Goal: Task Accomplishment & Management: Use online tool/utility

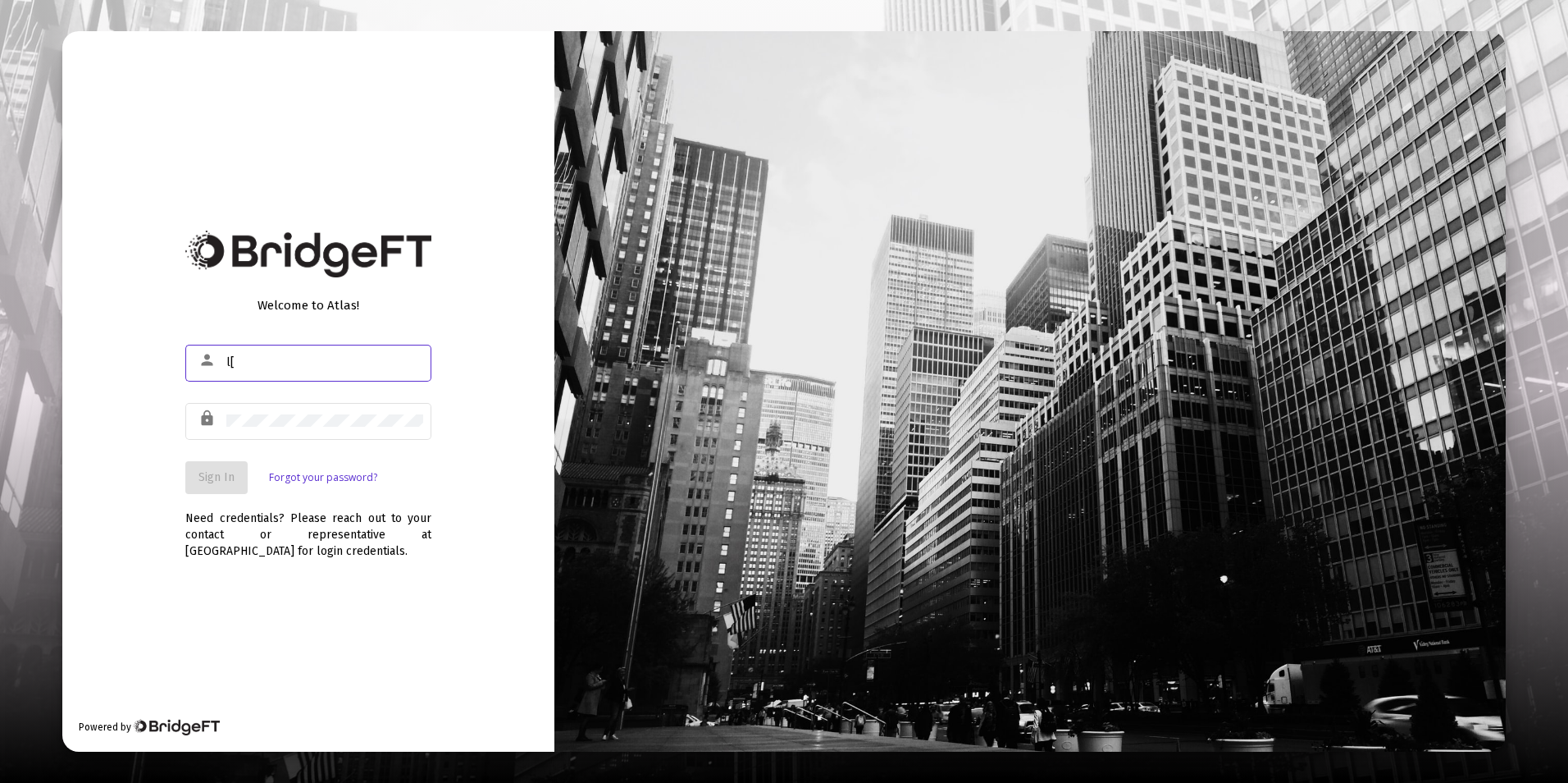
type input "l"
type input "[EMAIL_ADDRESS][DOMAIN_NAME]"
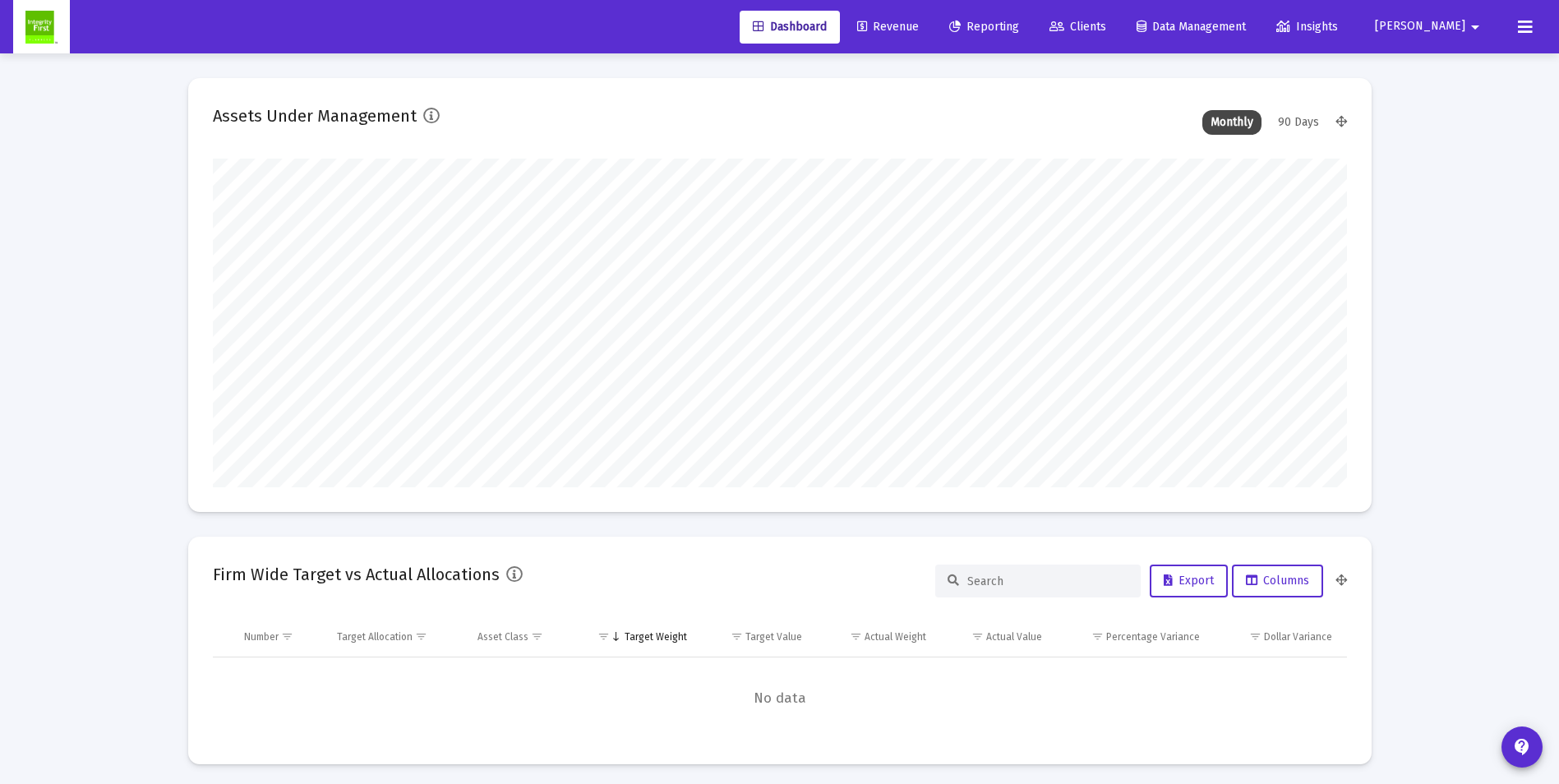
scroll to position [329, 1134]
type input "[DATE]"
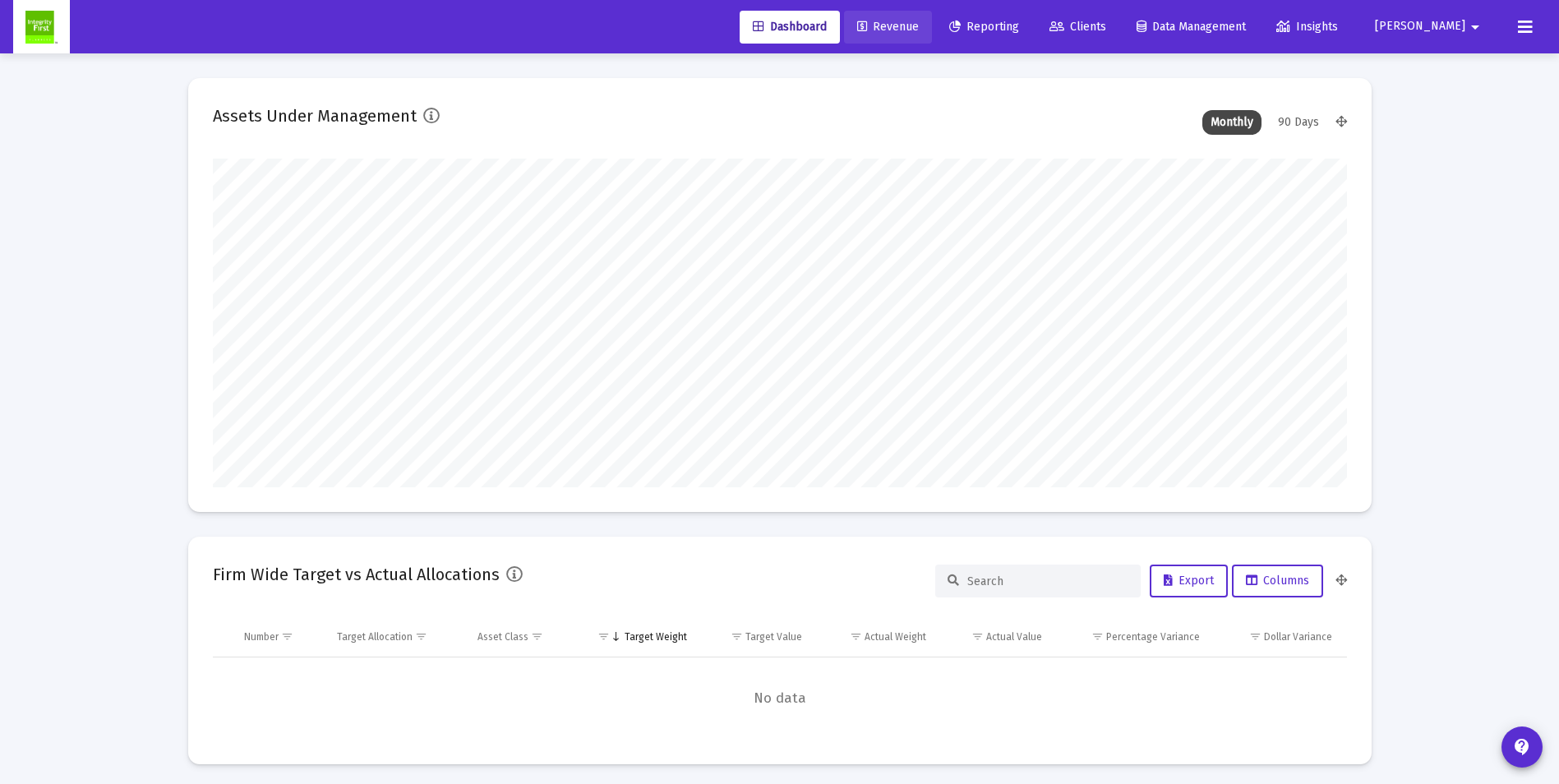
click at [919, 22] on span "Revenue" at bounding box center [888, 27] width 62 height 14
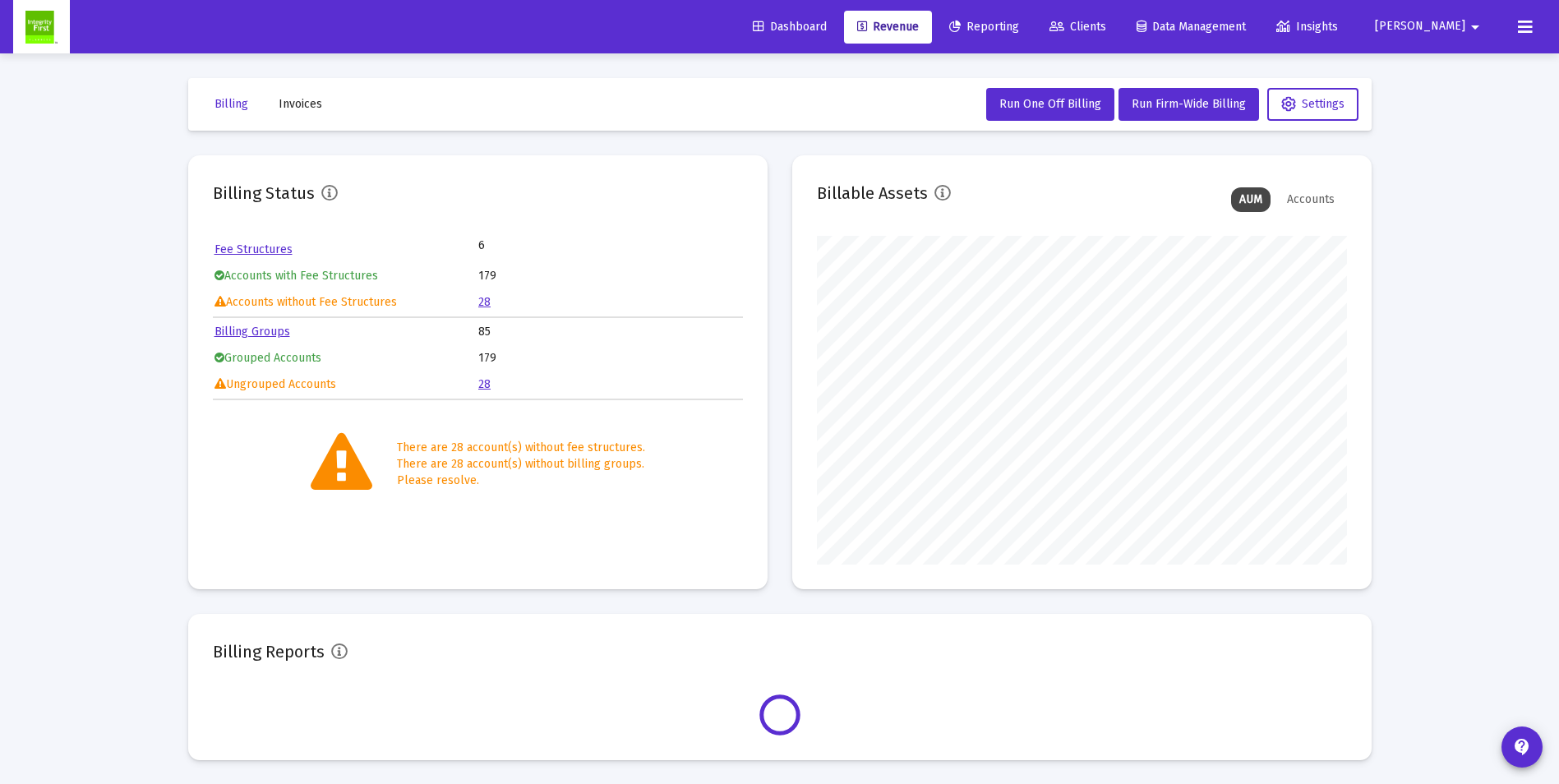
scroll to position [329, 530]
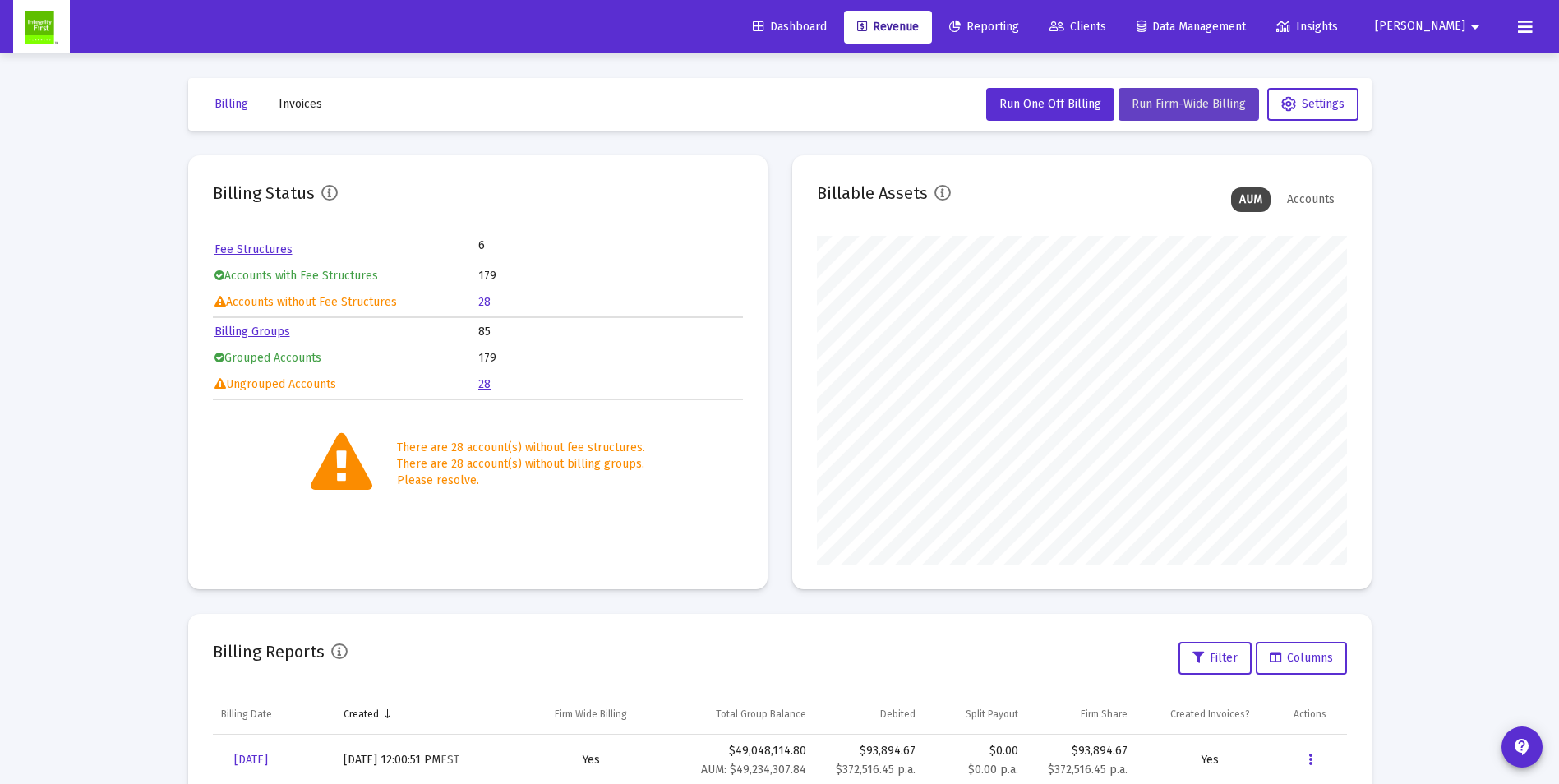
click at [1173, 96] on button "Run Firm-Wide Billing" at bounding box center [1188, 104] width 140 height 33
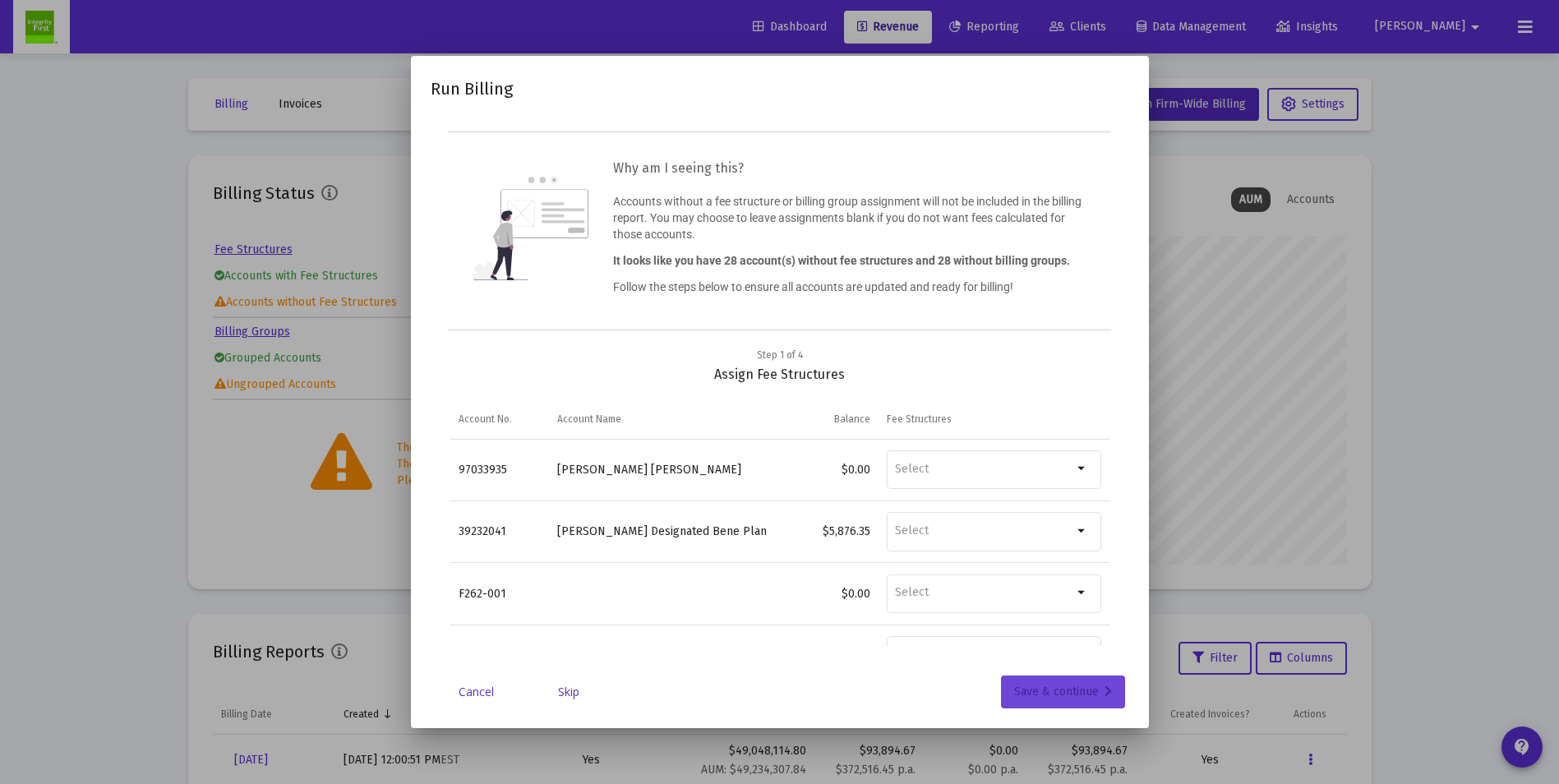
click at [1027, 687] on div "Save & continue" at bounding box center [1062, 691] width 98 height 33
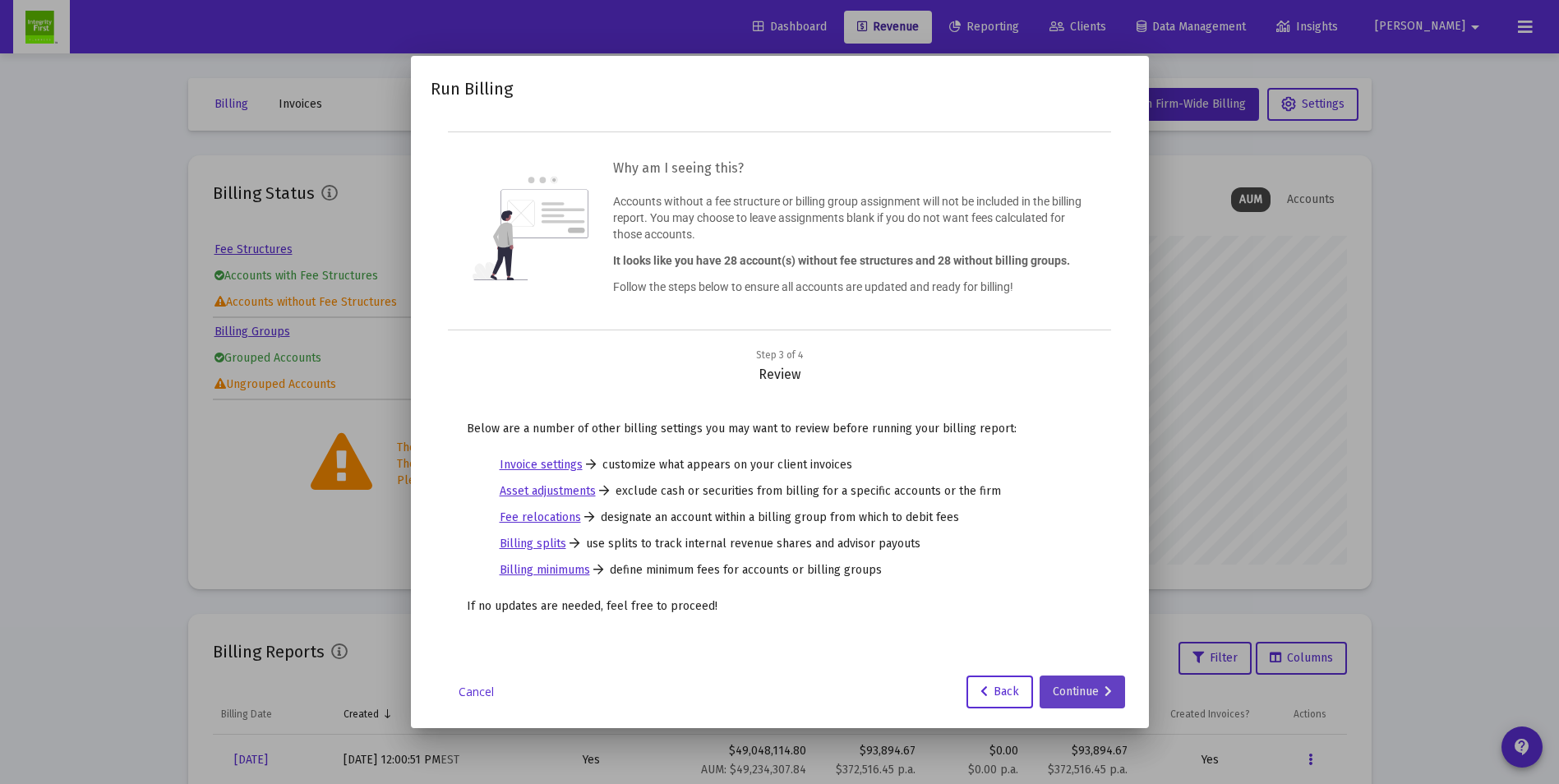
click at [1072, 694] on div "Continue" at bounding box center [1082, 691] width 59 height 33
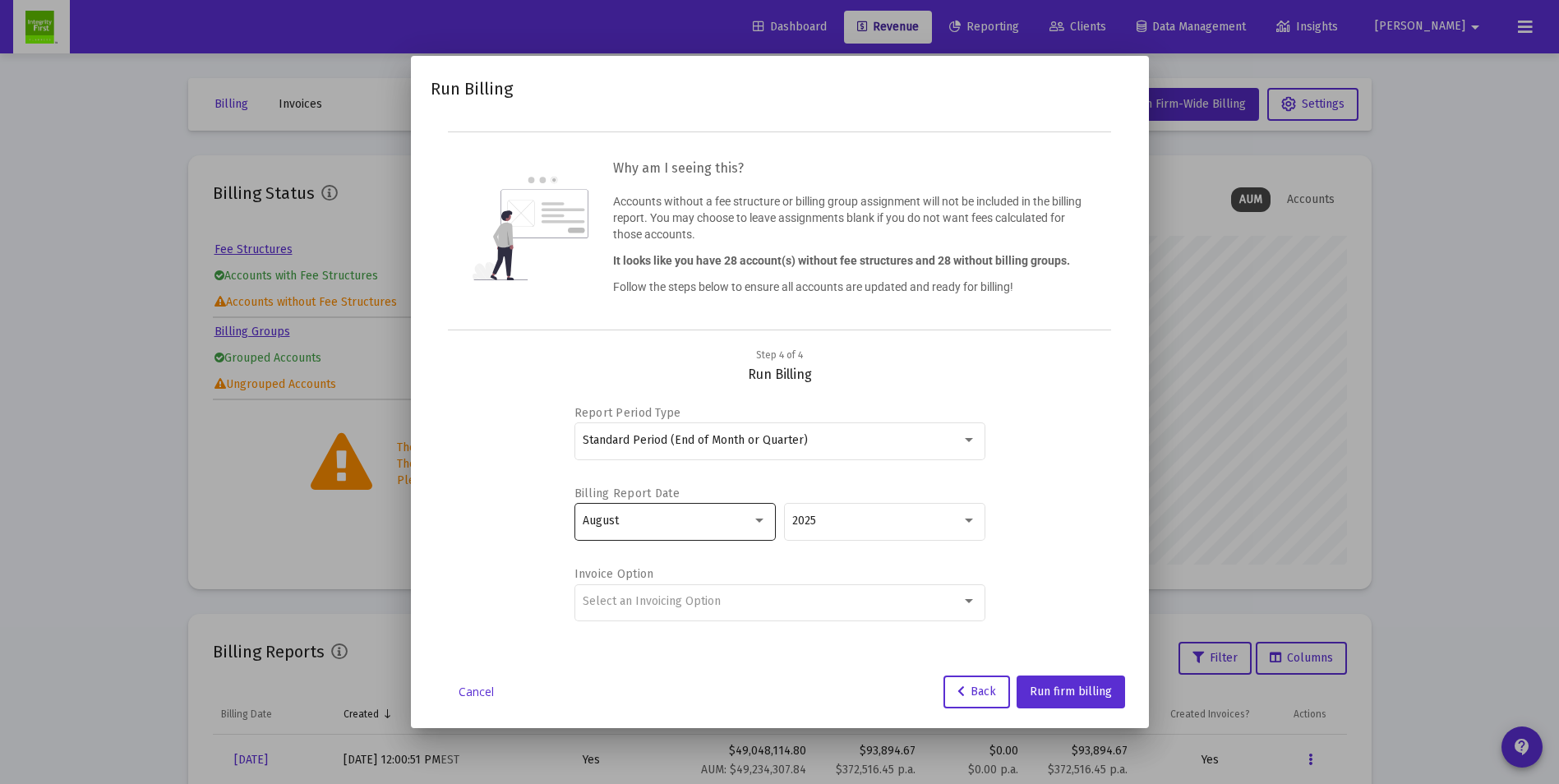
click at [750, 518] on div "August" at bounding box center [667, 520] width 170 height 13
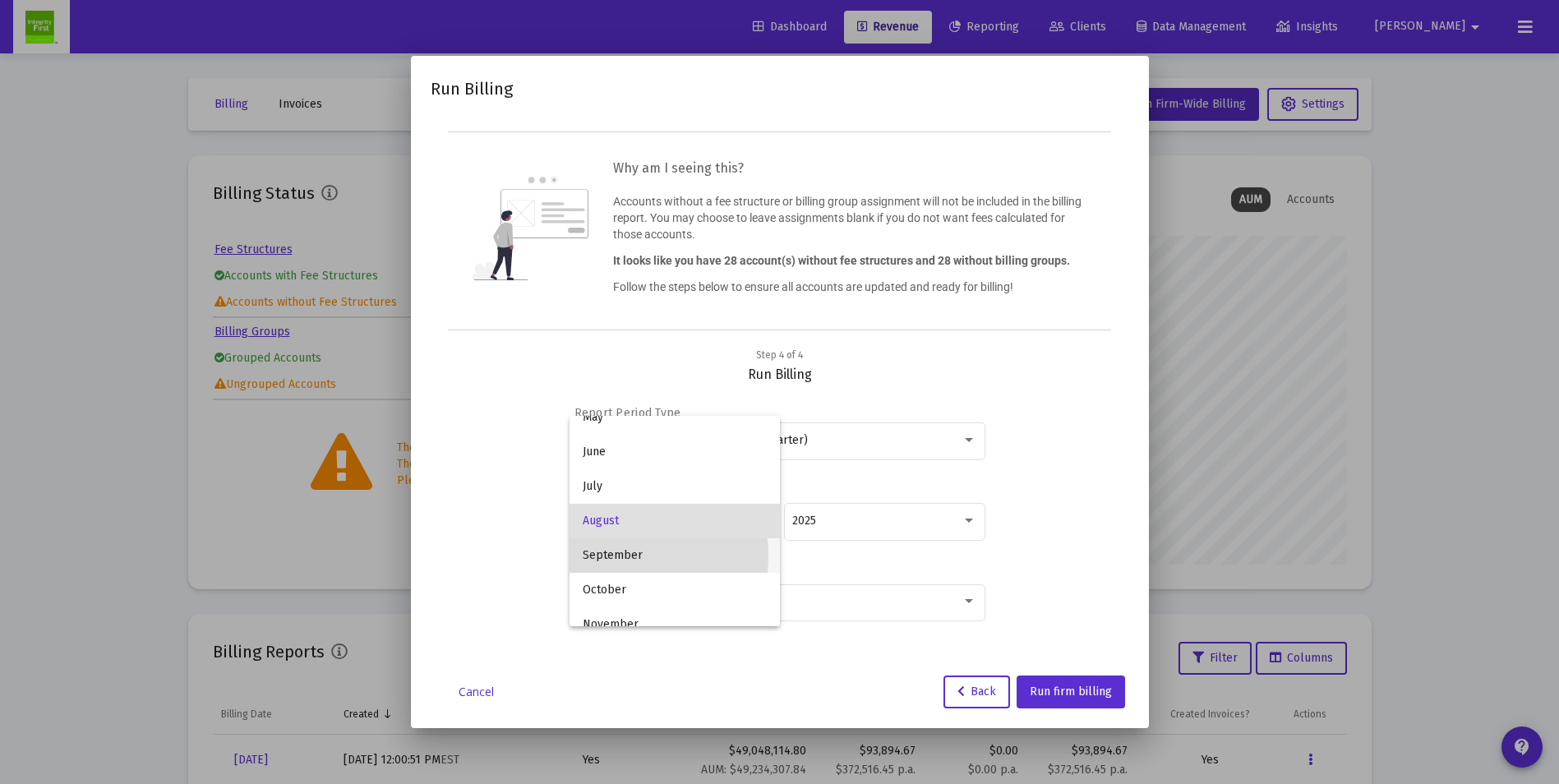
click at [612, 556] on span "September" at bounding box center [674, 556] width 184 height 34
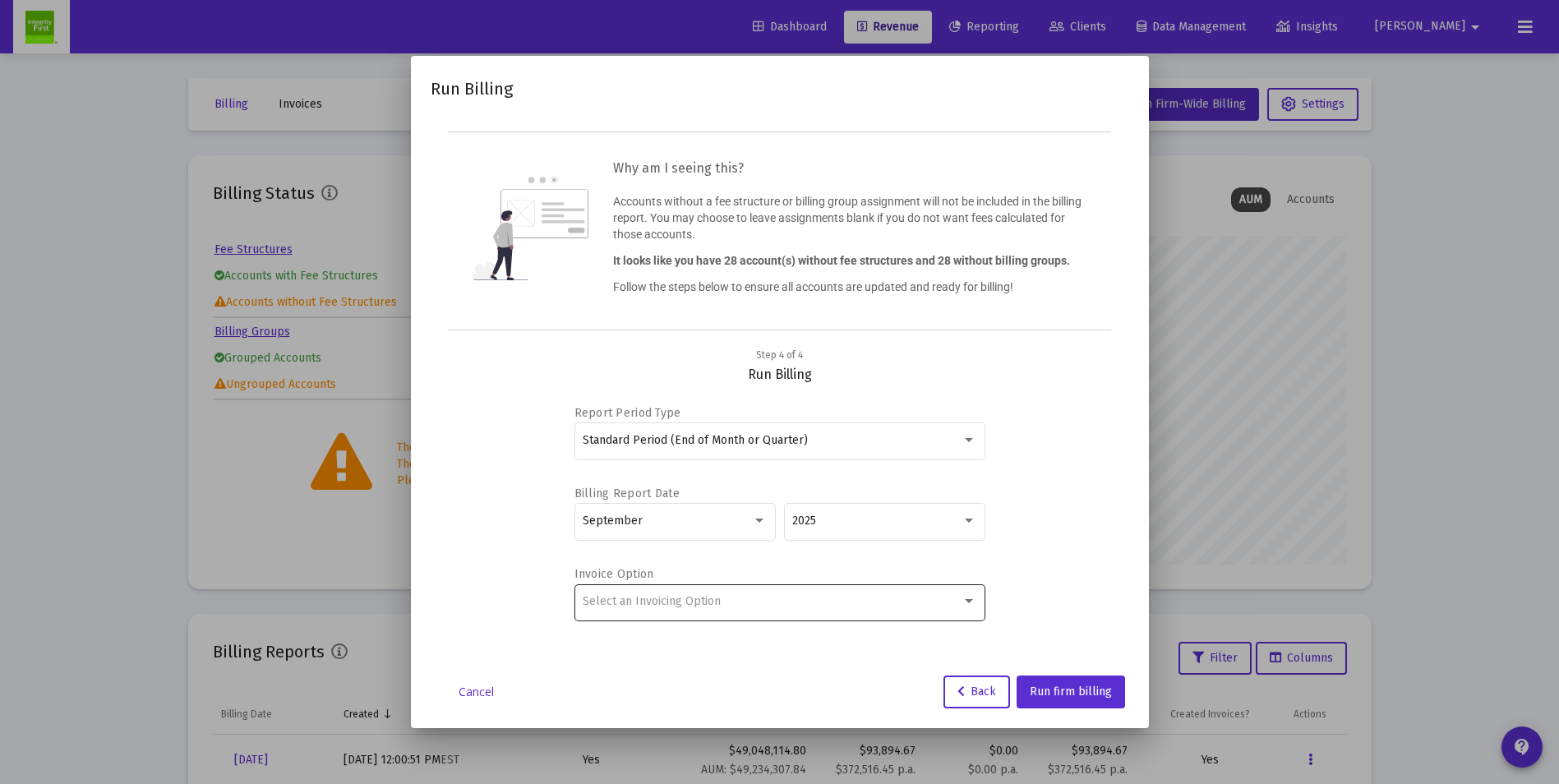
click at [774, 611] on div "Select an Invoicing Option" at bounding box center [779, 601] width 394 height 40
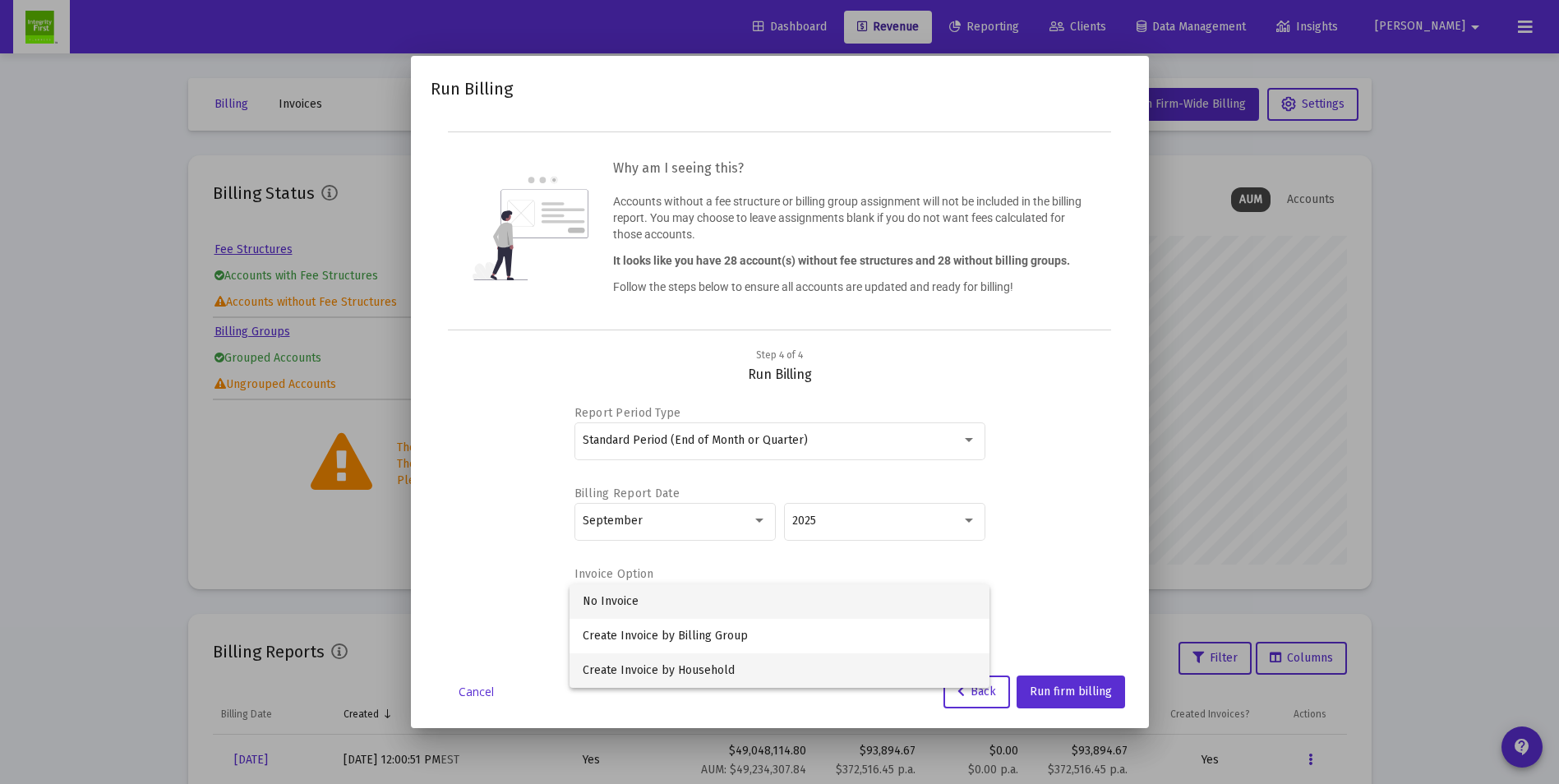
click at [687, 674] on span "Create Invoice by Household" at bounding box center [779, 670] width 394 height 34
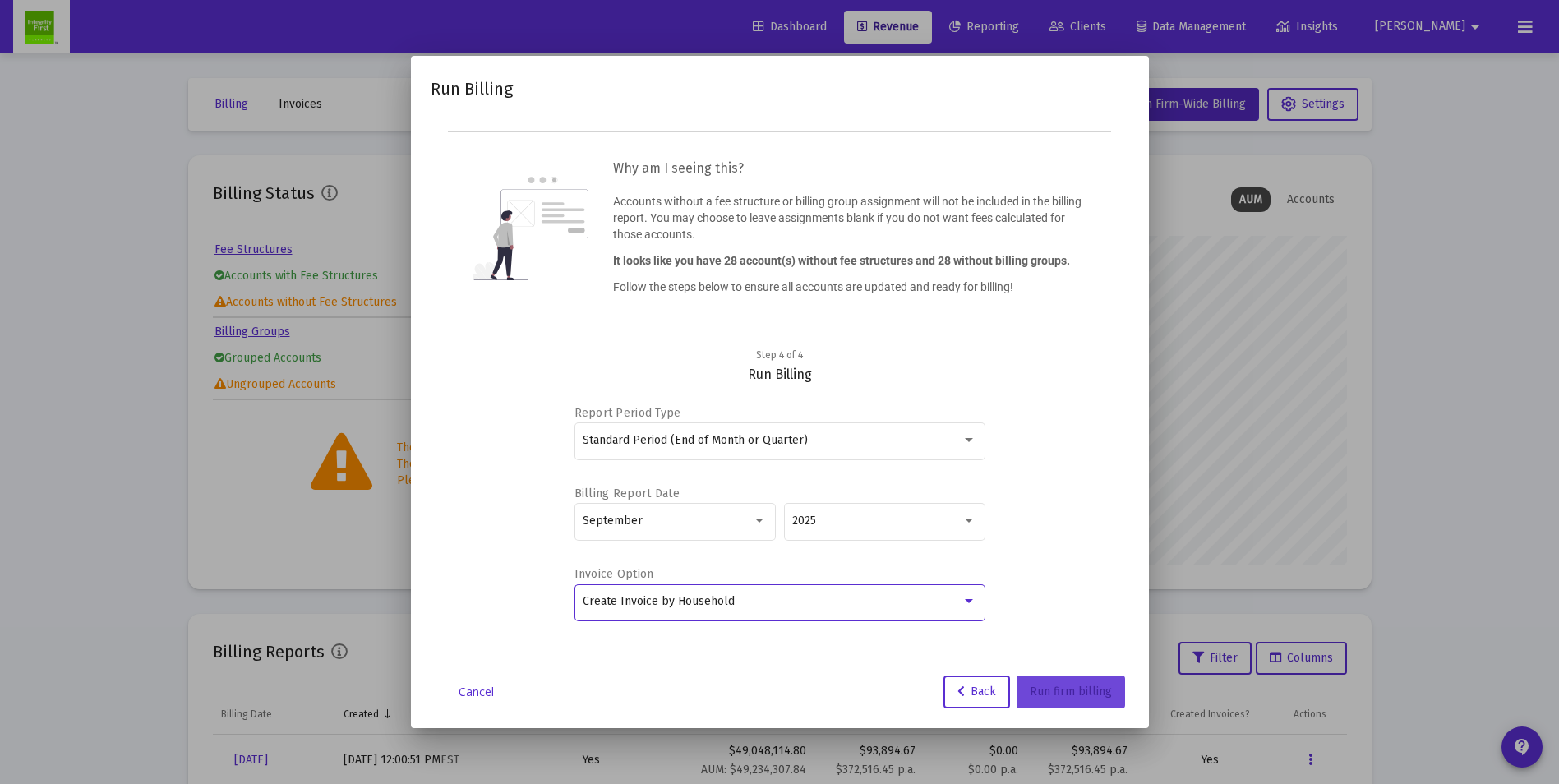
click at [1096, 698] on span "Run firm billing" at bounding box center [1071, 691] width 83 height 14
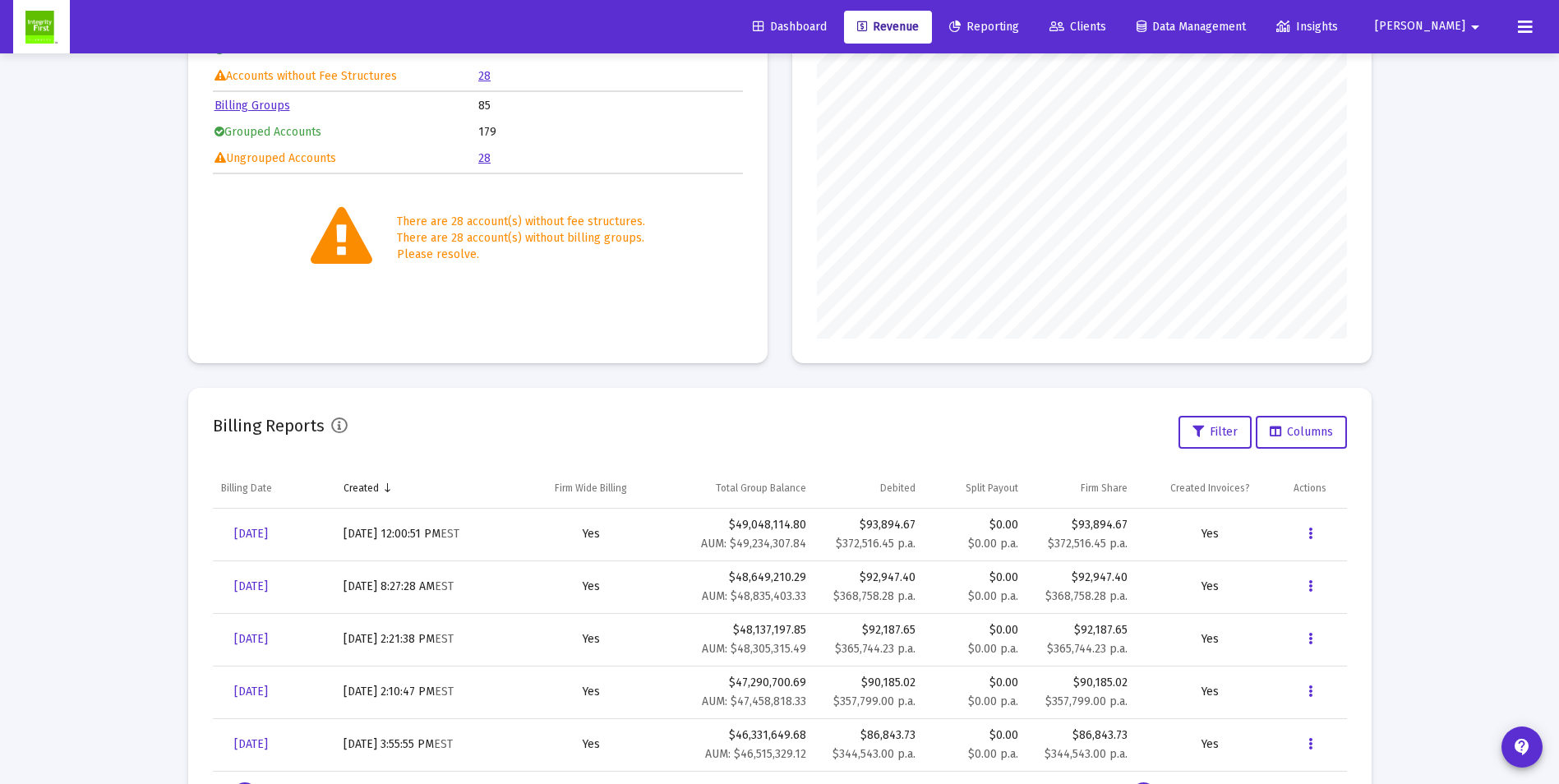
scroll to position [246, 0]
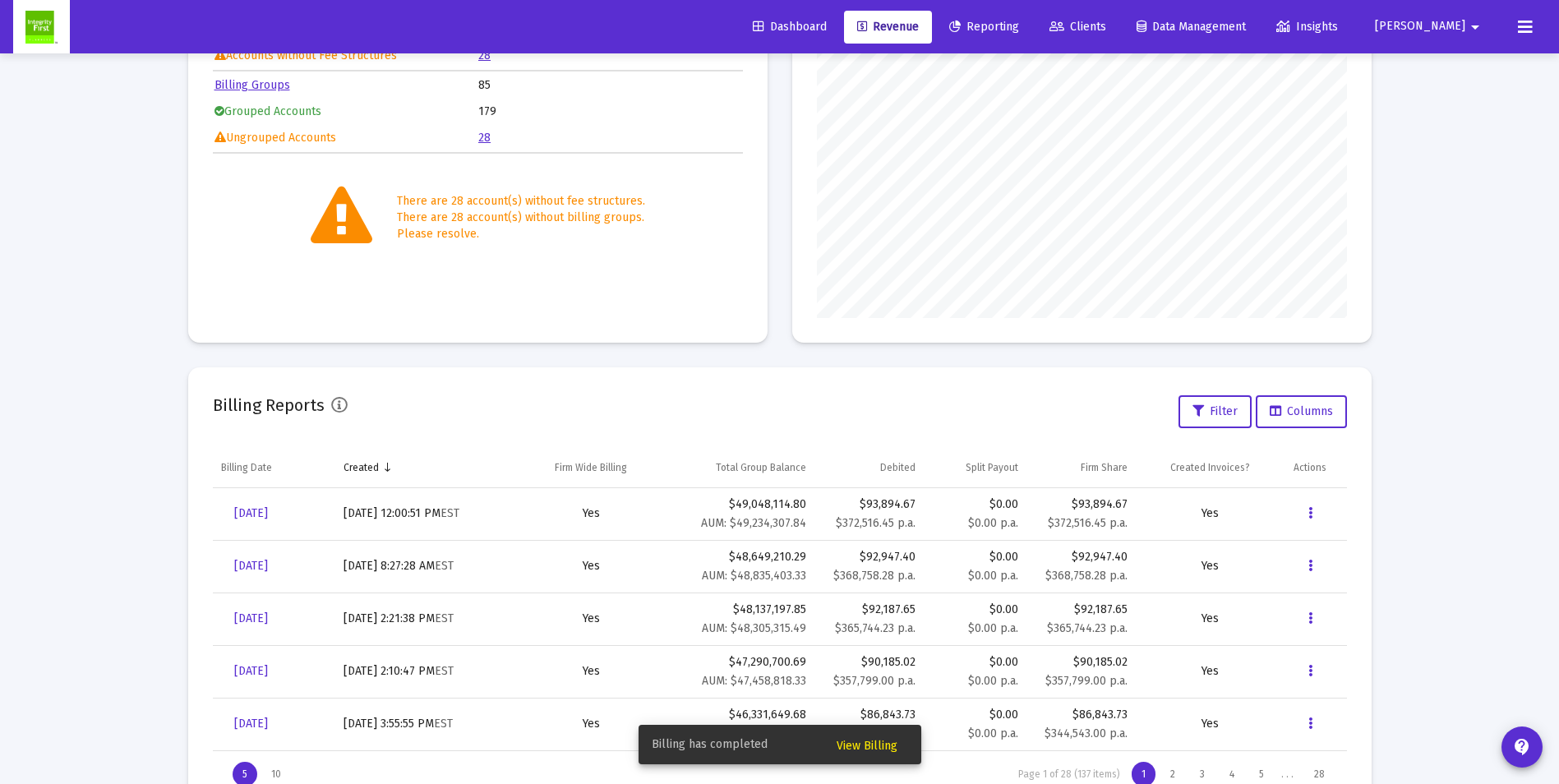
click at [871, 745] on span "View Billing" at bounding box center [867, 745] width 61 height 14
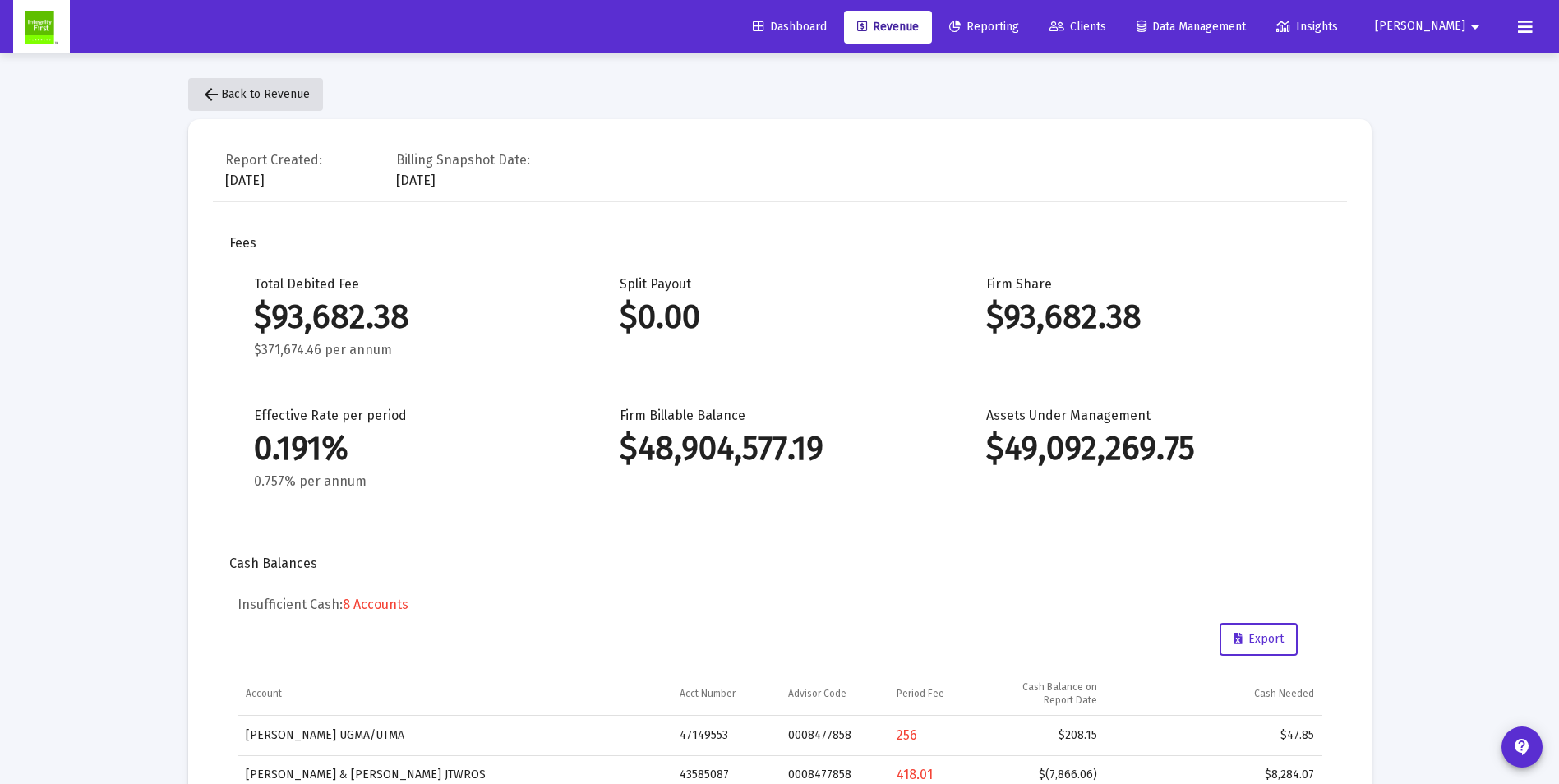
click at [236, 89] on span "arrow_back Back to Revenue" at bounding box center [255, 94] width 108 height 14
